Goal: Task Accomplishment & Management: Use online tool/utility

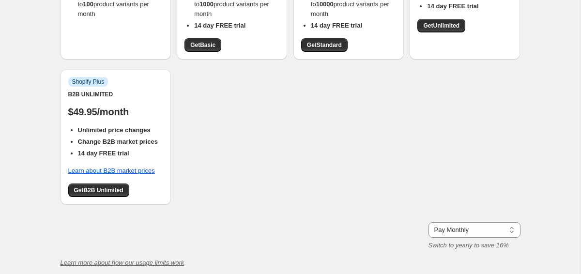
scroll to position [213, 0]
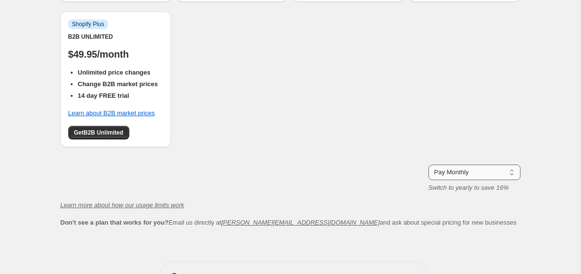
click at [494, 165] on select "Pay Monthly Pay Yearly (Save 16%)" at bounding box center [474, 172] width 92 height 15
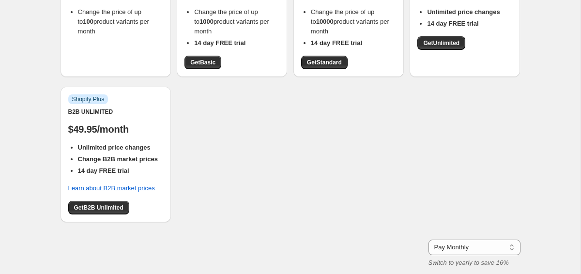
scroll to position [0, 0]
